Goal: Navigation & Orientation: Find specific page/section

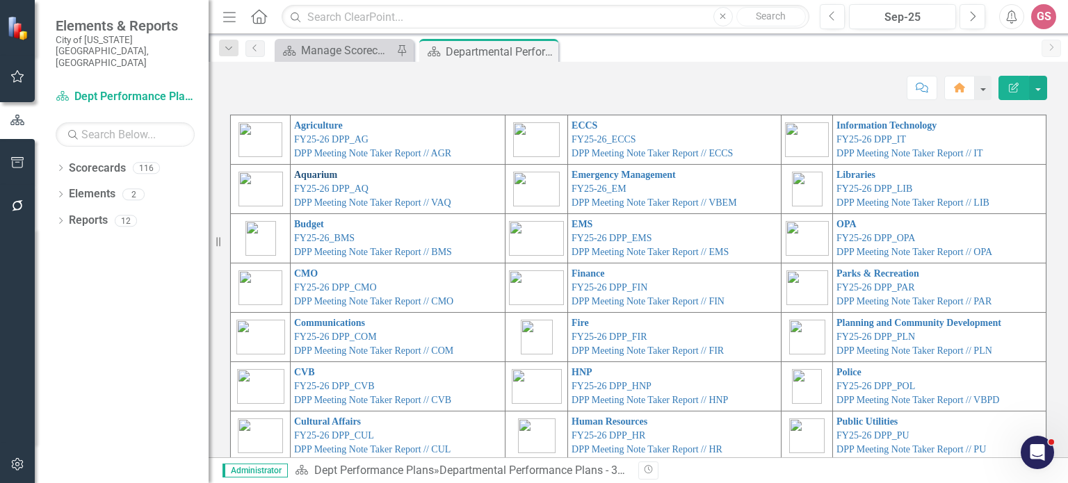
click at [297, 177] on link "Aquarium" at bounding box center [315, 175] width 43 height 10
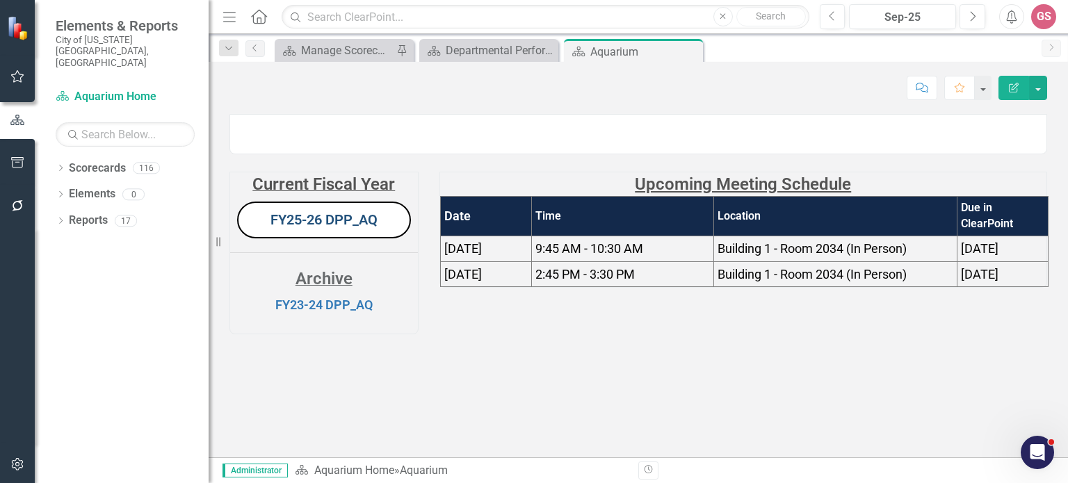
click at [332, 228] on link "FY25-26 DPP_AQ" at bounding box center [323, 219] width 107 height 17
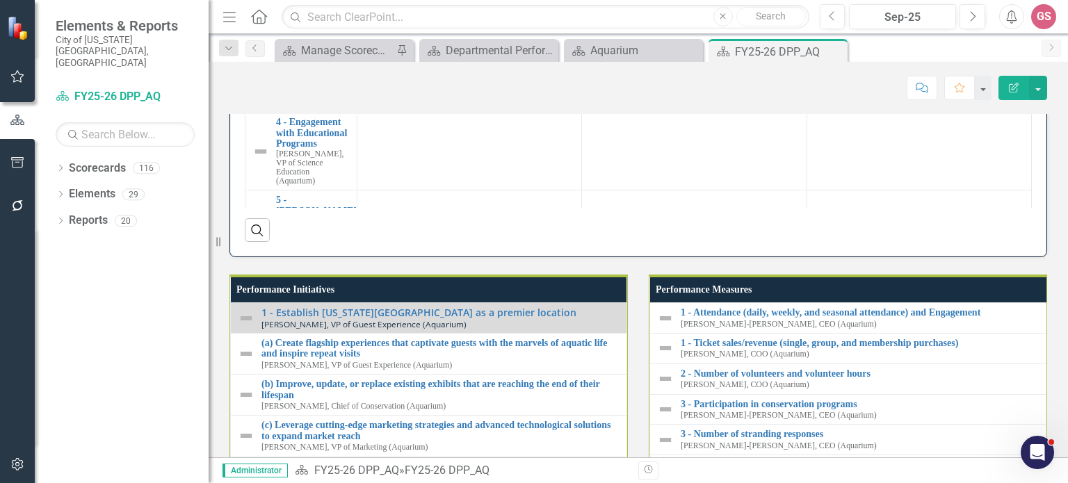
scroll to position [1460, 0]
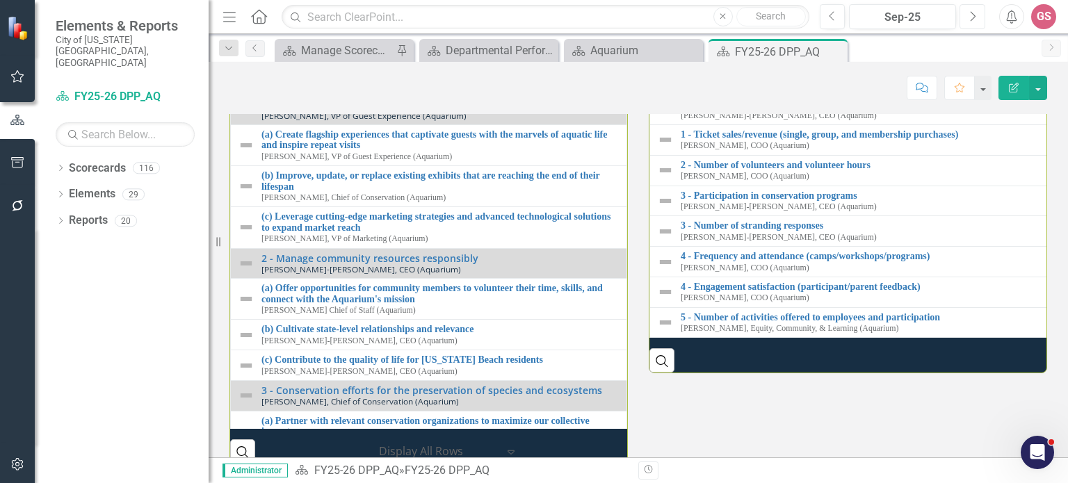
click at [977, 18] on button "Next" at bounding box center [972, 16] width 26 height 25
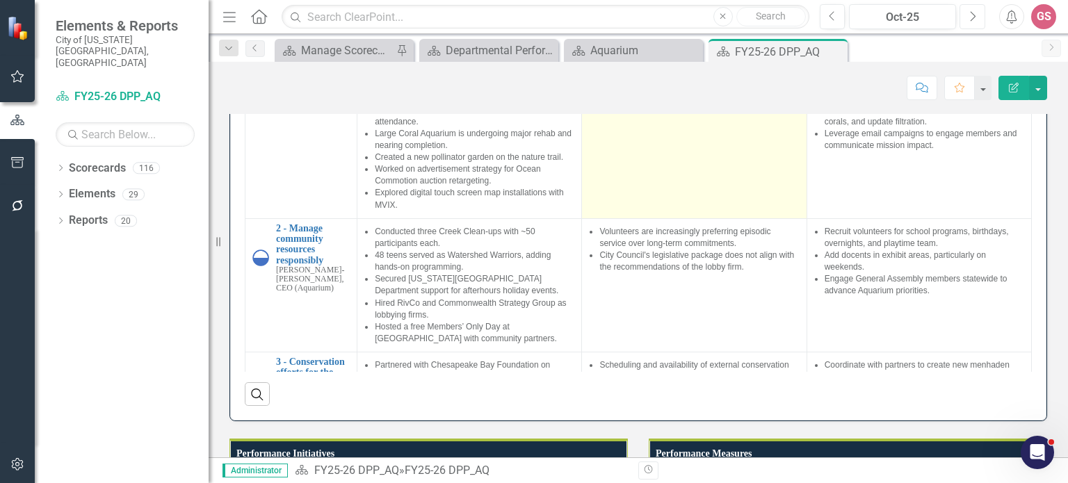
scroll to position [1170, 0]
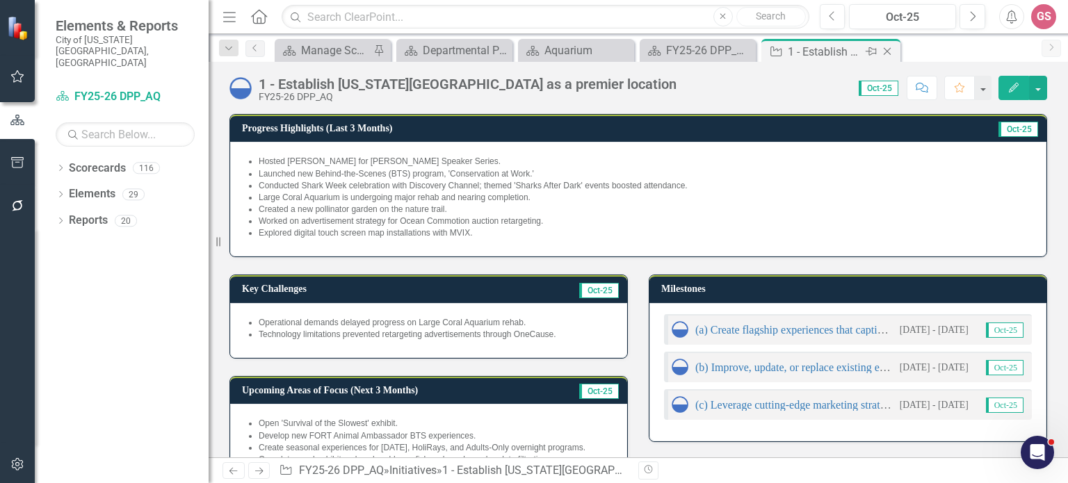
click at [885, 50] on icon "Close" at bounding box center [887, 51] width 14 height 11
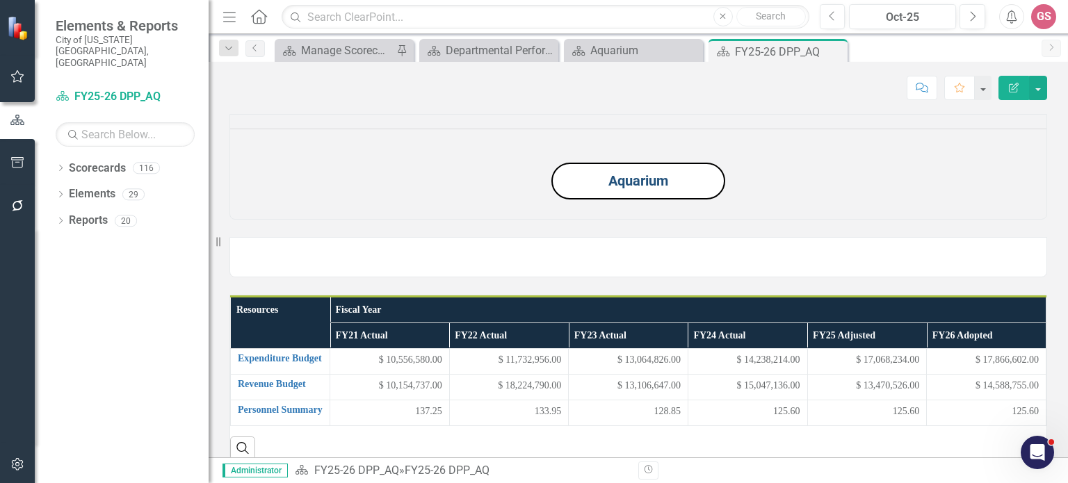
click at [624, 189] on link "Aquarium" at bounding box center [638, 180] width 60 height 17
